Goal: Navigation & Orientation: Understand site structure

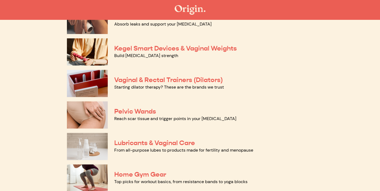
scroll to position [200, 0]
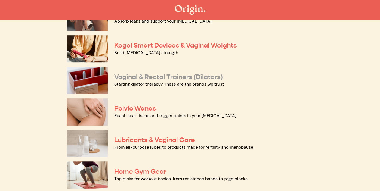
click at [180, 77] on link "Vaginal & Rectal Trainers (Dilators)" at bounding box center [168, 77] width 109 height 8
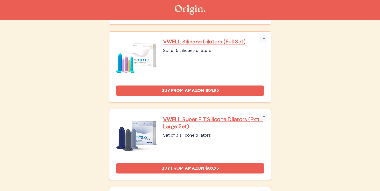
scroll to position [448, 0]
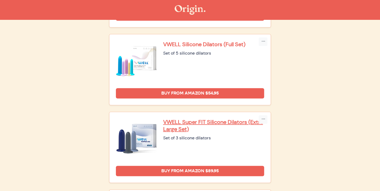
click at [205, 42] on p "VWELL Silicone Dilators (Full Set)" at bounding box center [213, 44] width 101 height 7
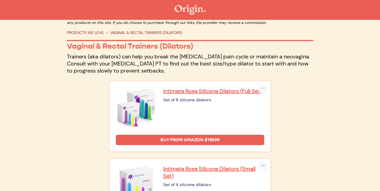
scroll to position [0, 0]
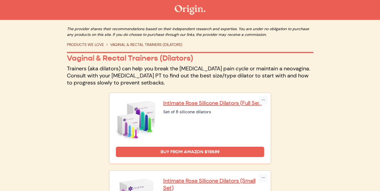
click at [101, 44] on link "PRODUCTS WE LOVE" at bounding box center [85, 44] width 37 height 5
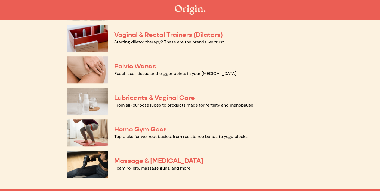
scroll to position [239, 0]
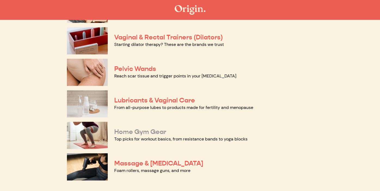
click at [146, 132] on link "Home Gym Gear" at bounding box center [140, 132] width 52 height 8
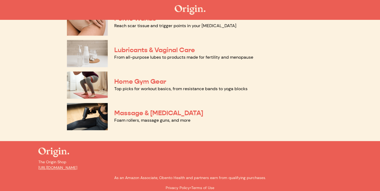
scroll to position [291, 0]
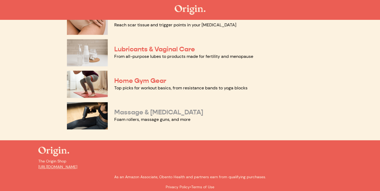
click at [137, 112] on link "Massage & [MEDICAL_DATA]" at bounding box center [158, 112] width 89 height 8
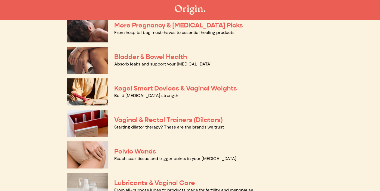
scroll to position [155, 0]
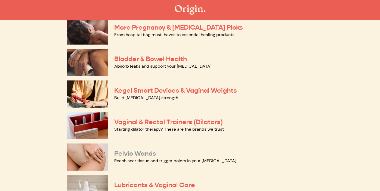
click at [147, 151] on link "Pelvic Wands" at bounding box center [135, 154] width 42 height 8
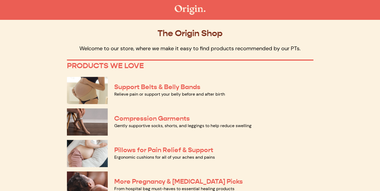
scroll to position [0, 0]
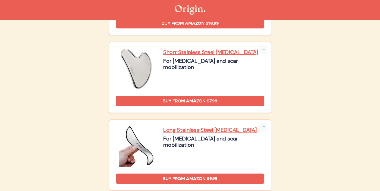
scroll to position [820, 0]
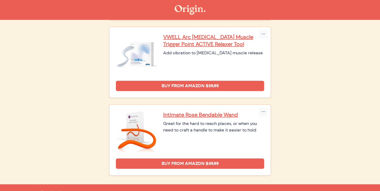
scroll to position [291, 0]
